Goal: Entertainment & Leisure: Consume media (video, audio)

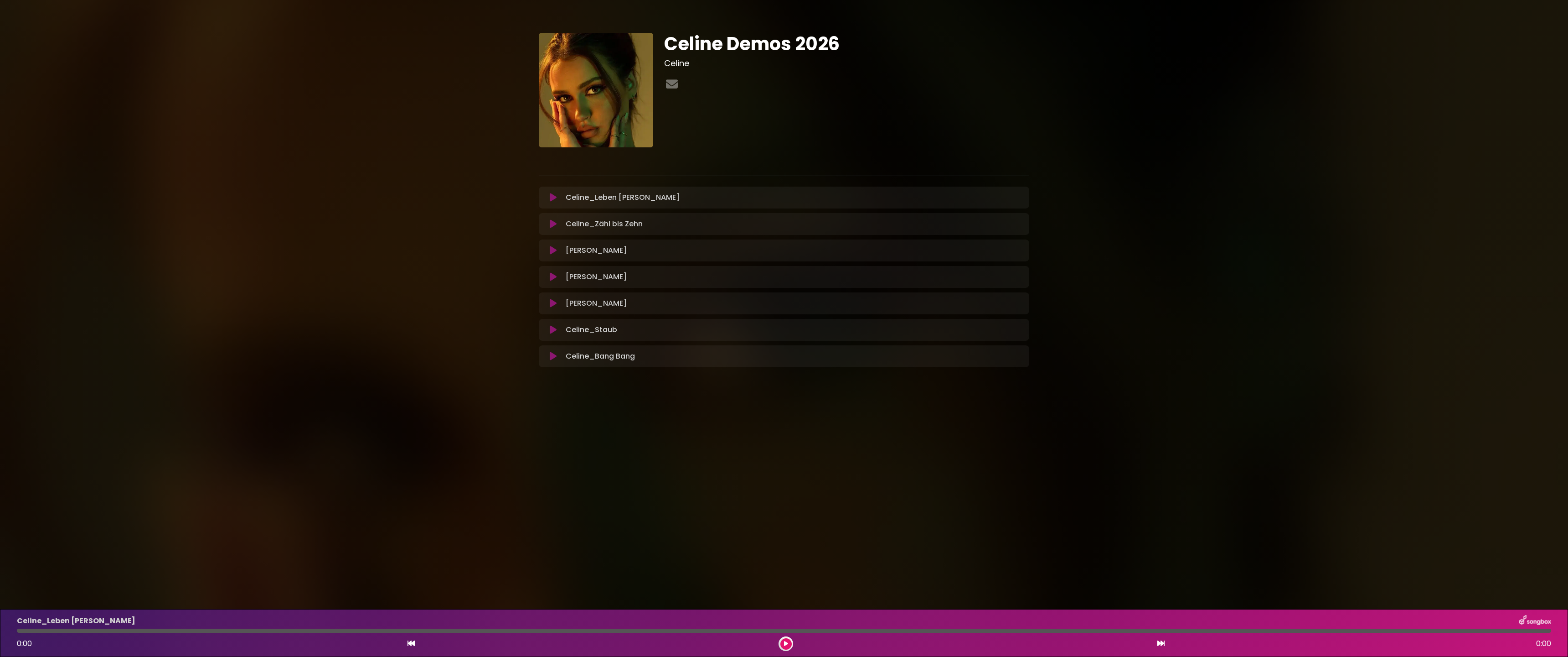
click at [552, 198] on icon at bounding box center [553, 197] width 7 height 9
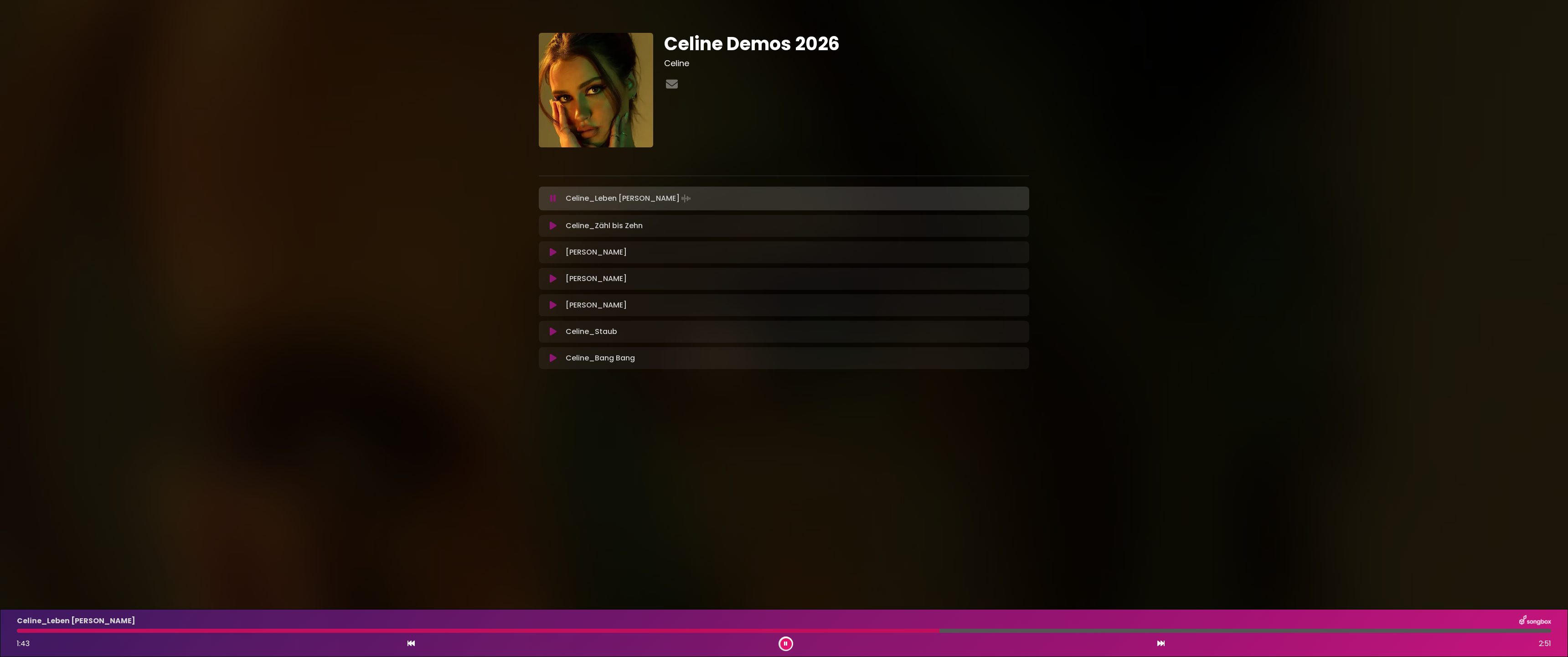
click at [554, 224] on icon at bounding box center [553, 225] width 7 height 9
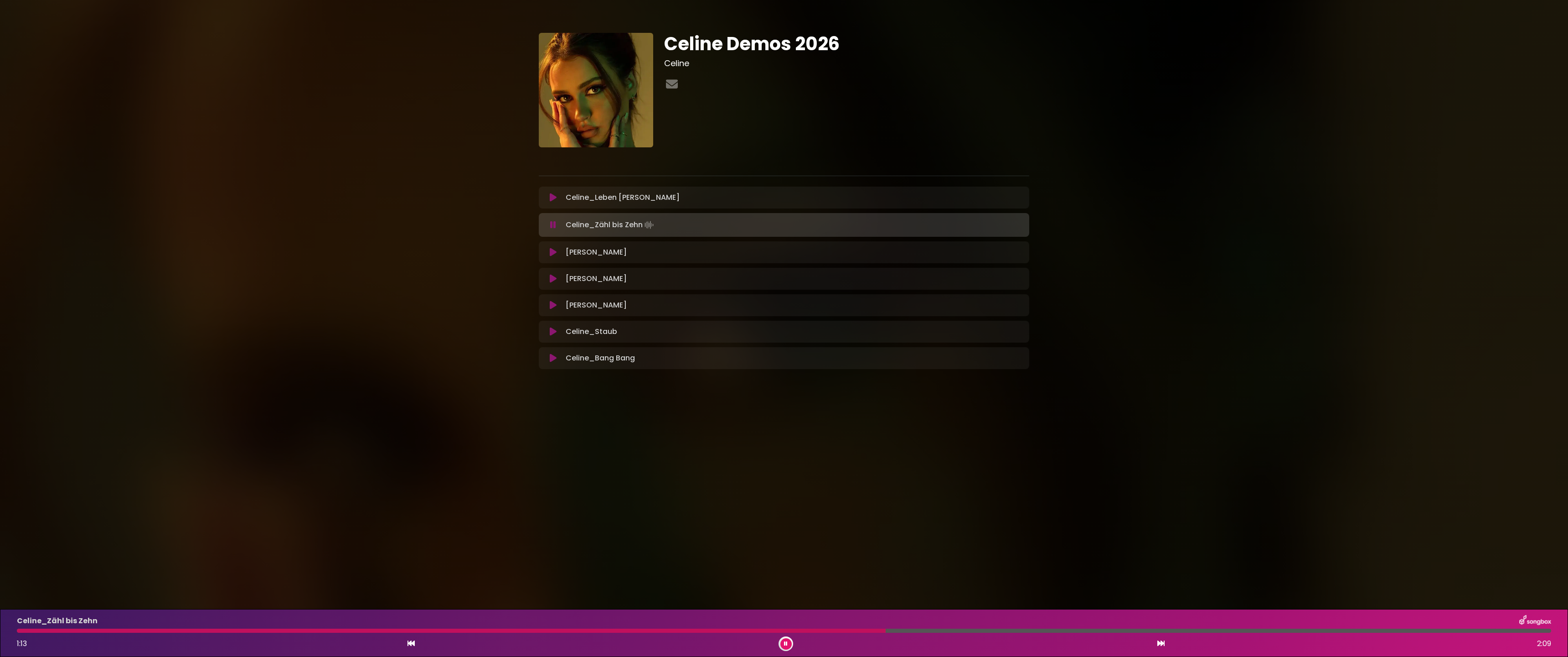
click at [553, 256] on icon at bounding box center [553, 252] width 7 height 9
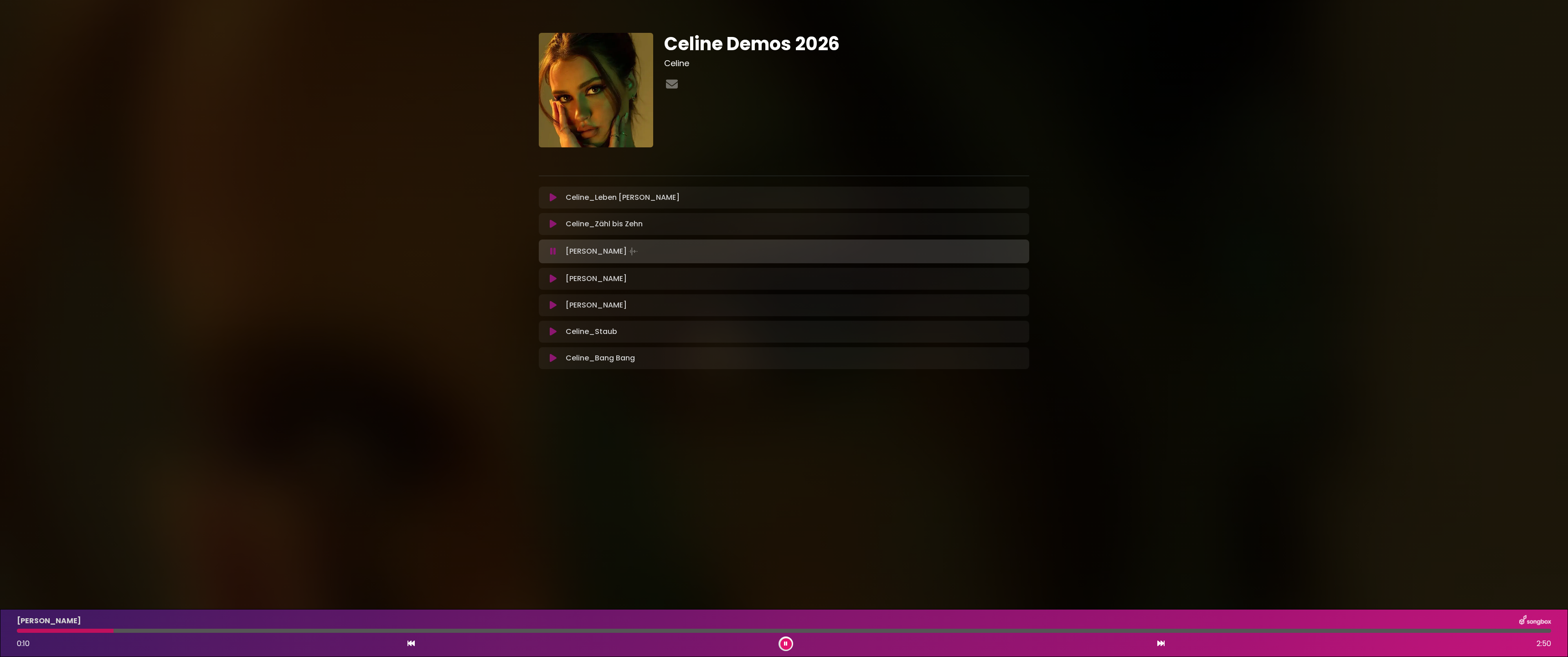
click at [227, 629] on div at bounding box center [784, 630] width 1534 height 4
click at [234, 630] on div at bounding box center [784, 630] width 1534 height 4
click at [366, 635] on div "[PERSON_NAME] 0:24 2:50" at bounding box center [784, 633] width 1545 height 36
click at [484, 633] on div "[PERSON_NAME] 0:25 2:50" at bounding box center [784, 633] width 1545 height 36
click at [306, 632] on div at bounding box center [784, 630] width 1534 height 4
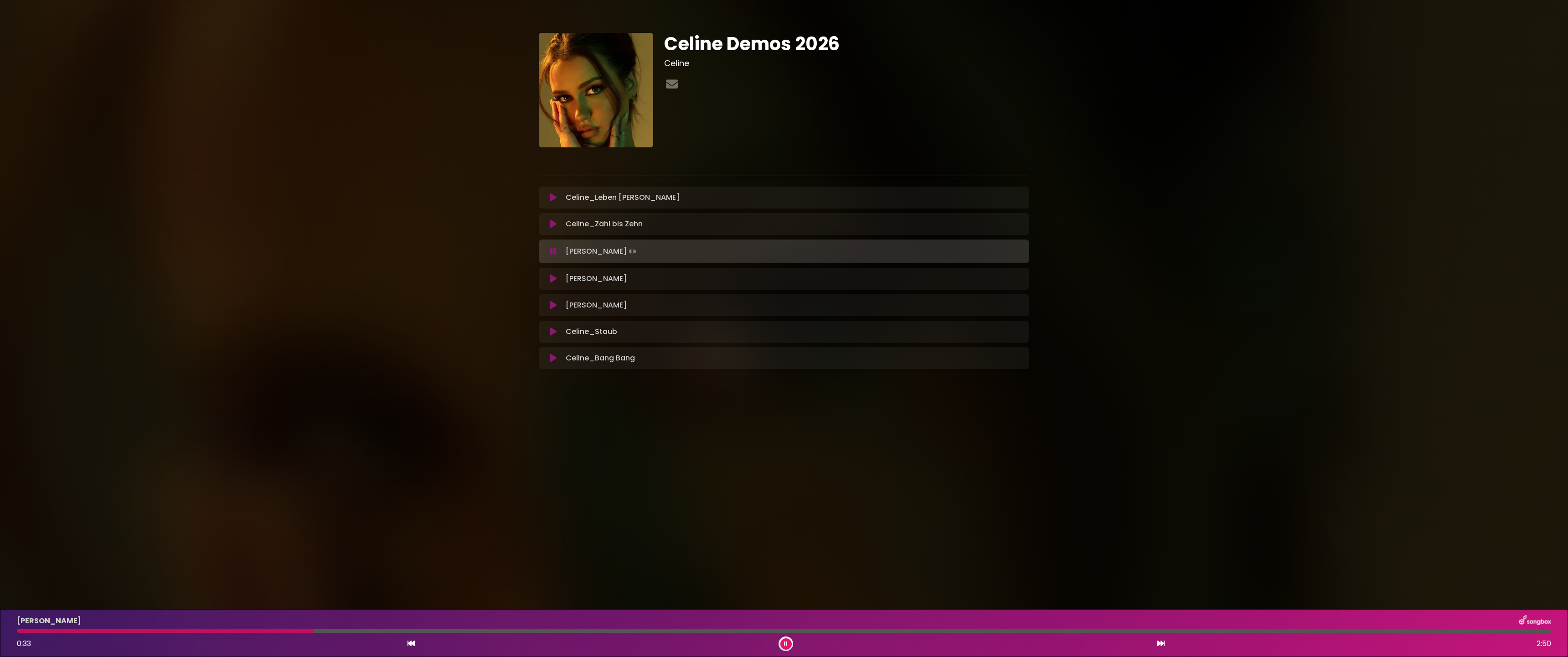
click at [421, 634] on div "[PERSON_NAME] 0:33 2:50" at bounding box center [784, 633] width 1545 height 36
click at [457, 632] on div at bounding box center [784, 630] width 1534 height 4
click at [553, 633] on div "[PERSON_NAME] 0:50 2:50" at bounding box center [784, 633] width 1545 height 36
click at [552, 357] on icon at bounding box center [553, 358] width 7 height 9
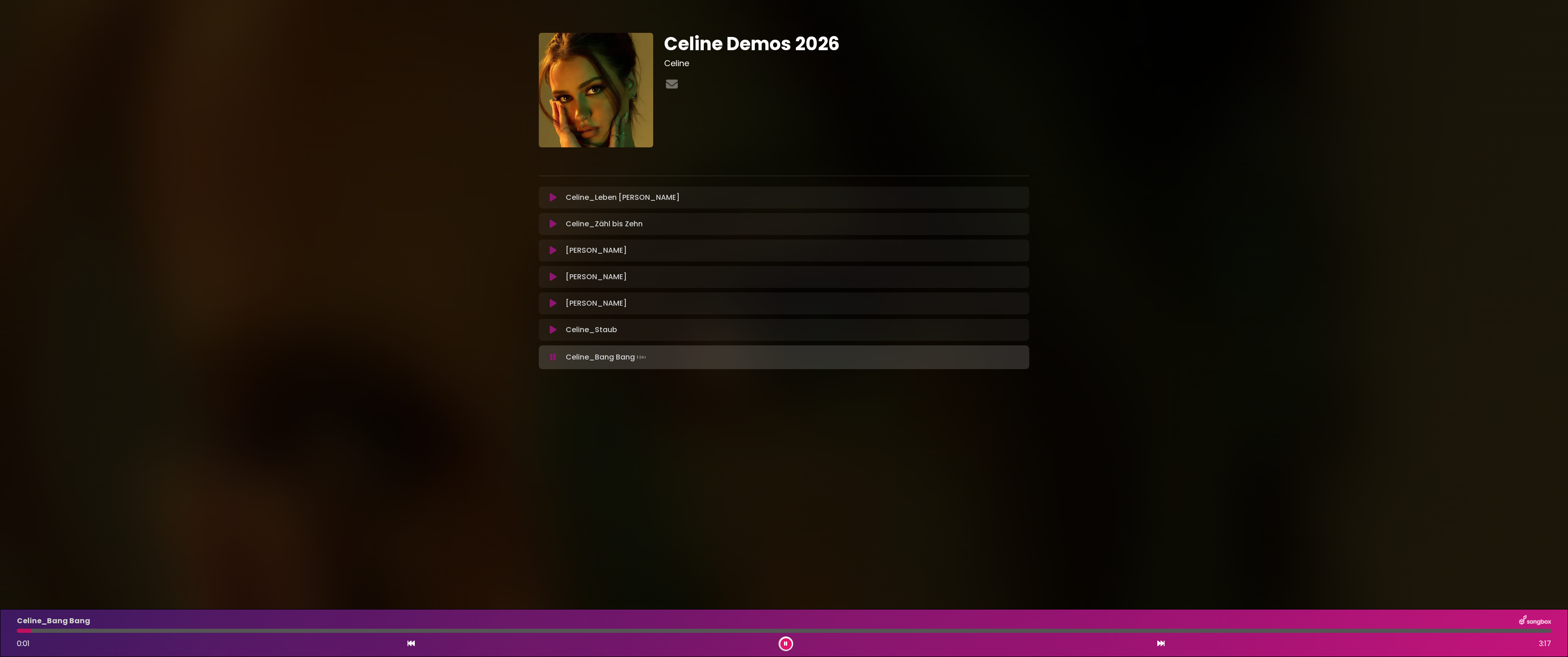
click at [63, 633] on div "Celine_Bang Bang 0:01 3:17" at bounding box center [784, 633] width 1545 height 36
click at [735, 634] on div "Celine_Bang Bang 1:07 3:17" at bounding box center [784, 633] width 1545 height 36
click at [563, 631] on div at bounding box center [784, 630] width 1534 height 4
drag, startPoint x: 594, startPoint y: 632, endPoint x: 600, endPoint y: 633, distance: 6.1
click at [594, 633] on div "Celine_Bang Bang 1:10 3:17" at bounding box center [784, 633] width 1545 height 36
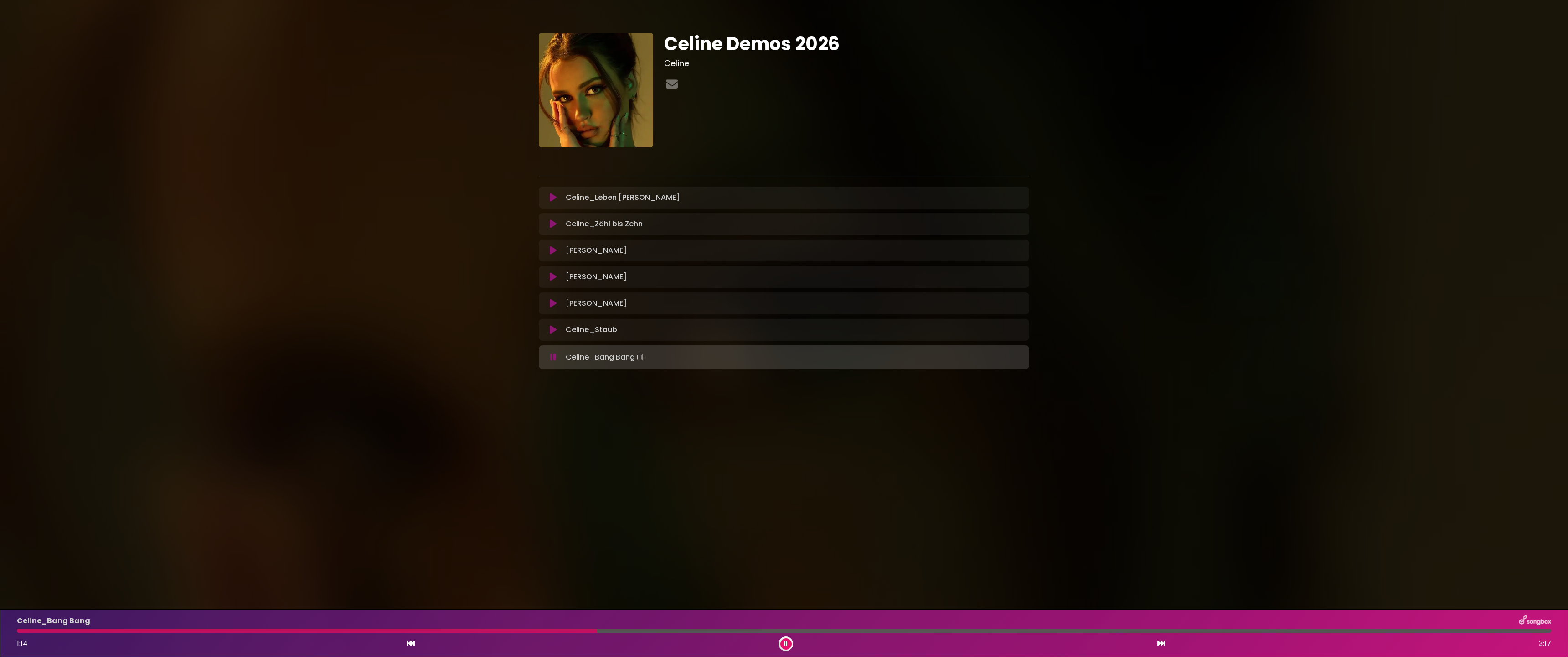
click at [635, 633] on div "Celine_Bang Bang 1:14 3:17" at bounding box center [784, 633] width 1545 height 36
click at [1044, 633] on div "Celine_Bang Bang 1:48 3:17" at bounding box center [784, 633] width 1545 height 36
click at [895, 633] on div "Celine_Bang Bang 1:49 3:17" at bounding box center [784, 633] width 1545 height 36
drag, startPoint x: 870, startPoint y: 632, endPoint x: 1067, endPoint y: 639, distance: 197.1
click at [1042, 635] on div "Celine_Bang Bang 1:49 3:17" at bounding box center [784, 633] width 1545 height 36
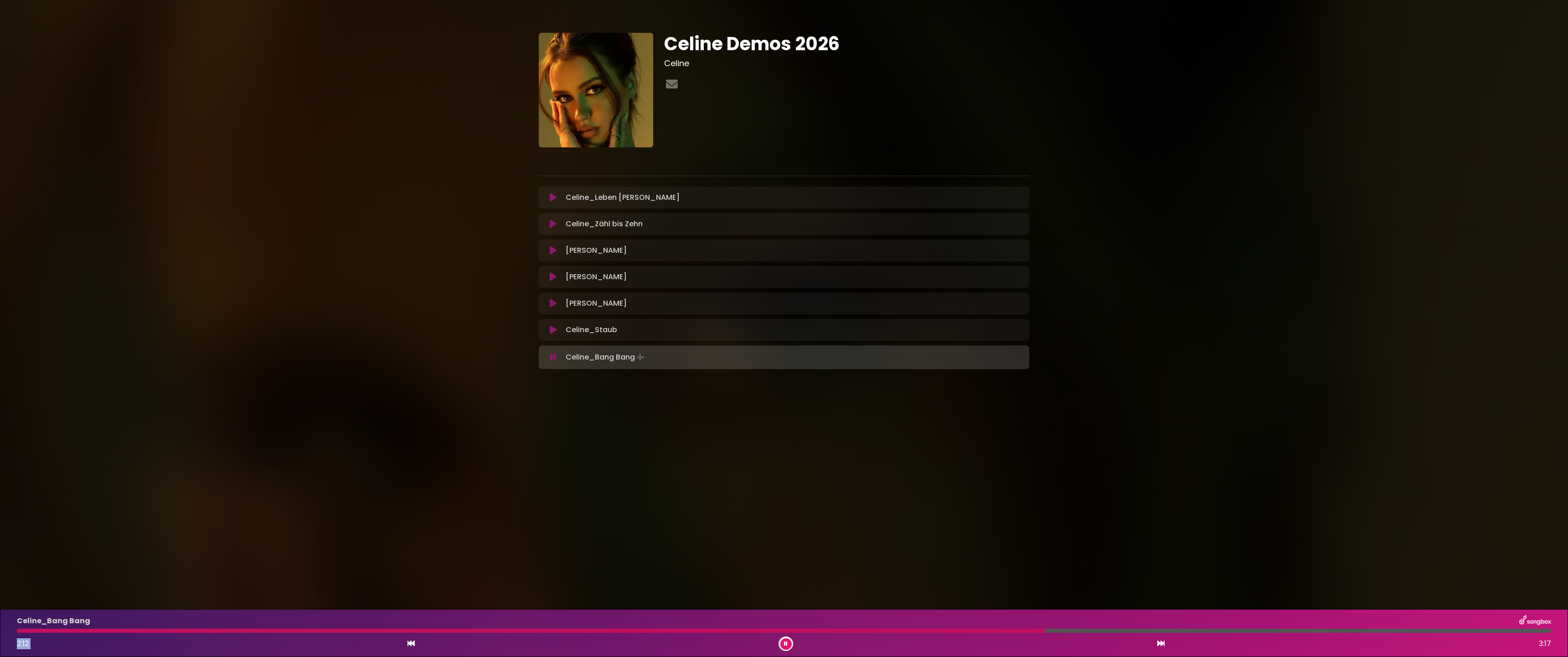
drag, startPoint x: 1095, startPoint y: 632, endPoint x: 1158, endPoint y: 634, distance: 63.0
click at [1095, 632] on div at bounding box center [784, 630] width 1534 height 4
click at [1203, 633] on div "Celine_Bang Bang 2:18 3:17" at bounding box center [784, 633] width 1545 height 36
